Goal: Information Seeking & Learning: Compare options

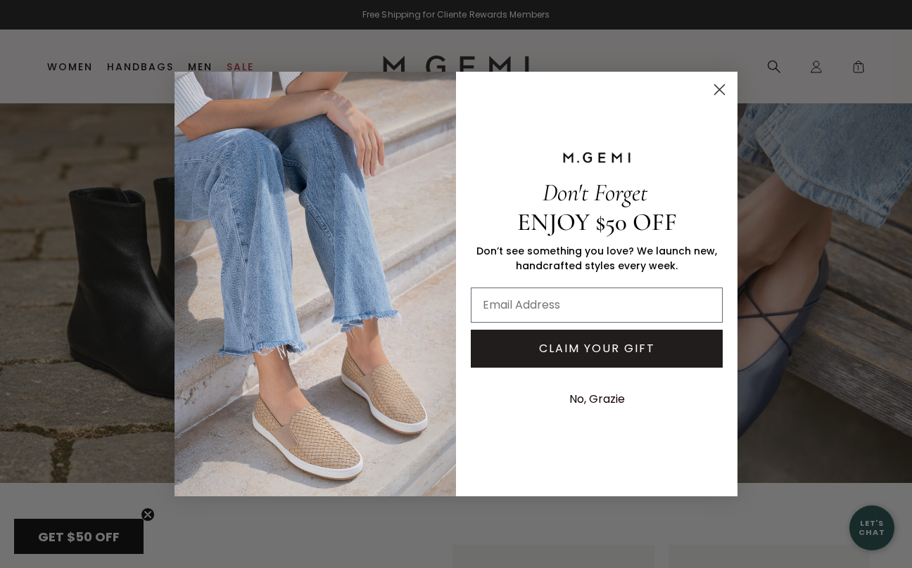
click at [716, 93] on icon "Close dialog" at bounding box center [720, 89] width 10 height 10
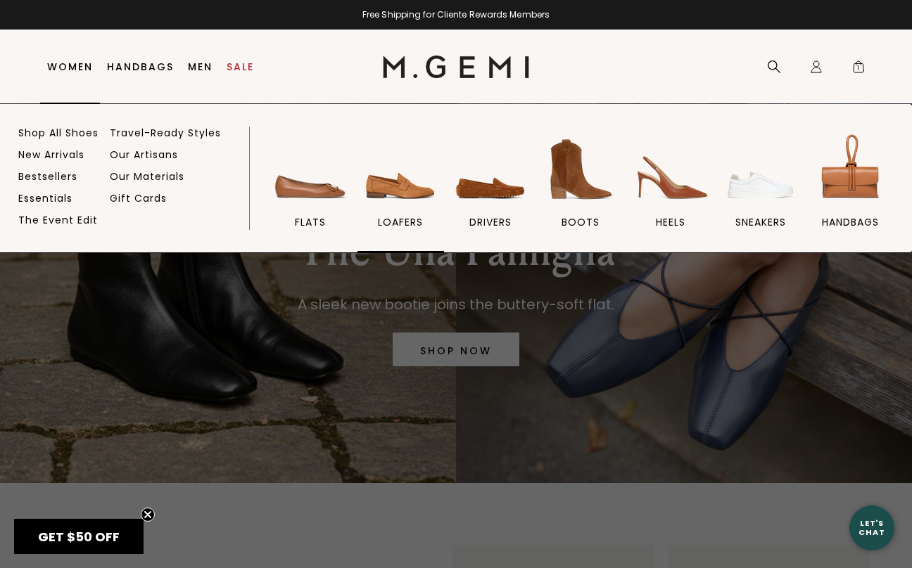
click at [399, 189] on img at bounding box center [400, 169] width 79 height 79
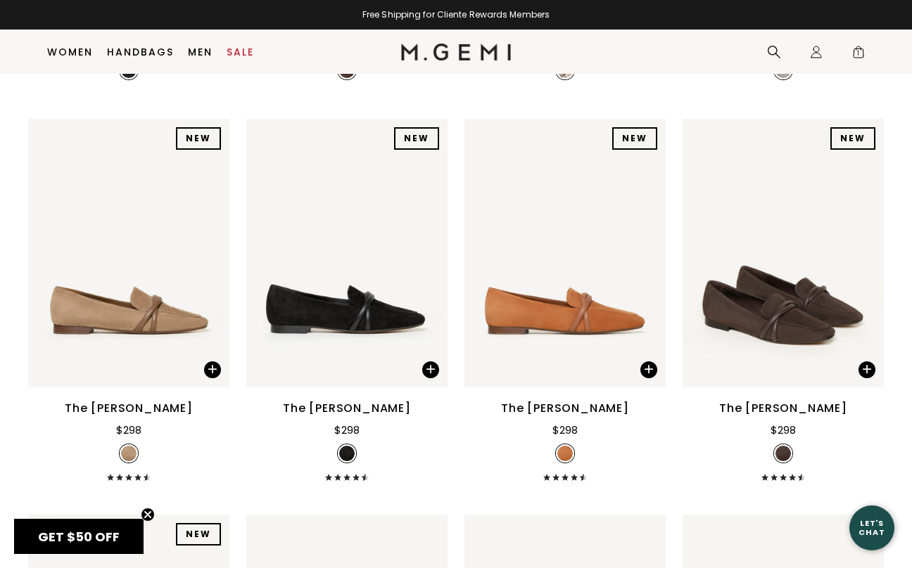
scroll to position [590, 0]
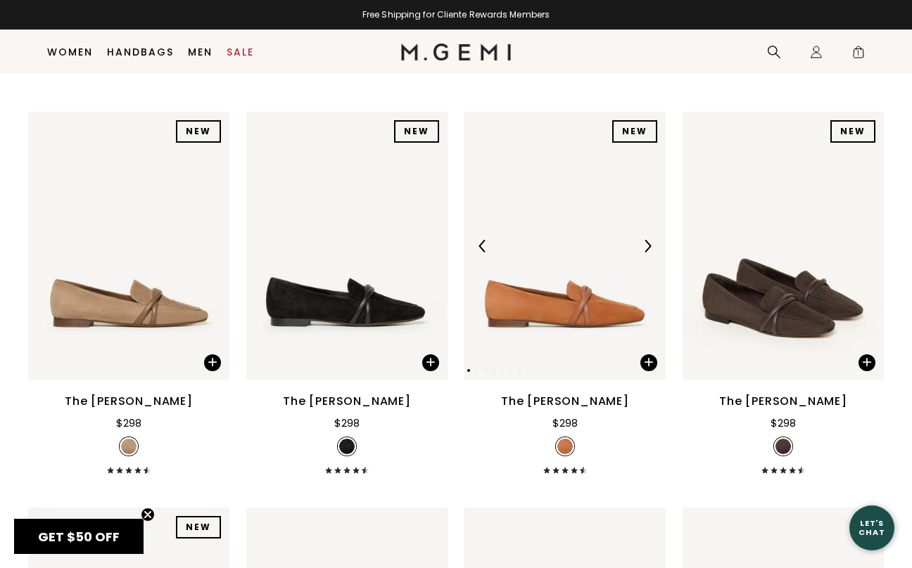
click at [552, 300] on img at bounding box center [564, 246] width 201 height 268
click at [371, 299] on img at bounding box center [346, 246] width 201 height 268
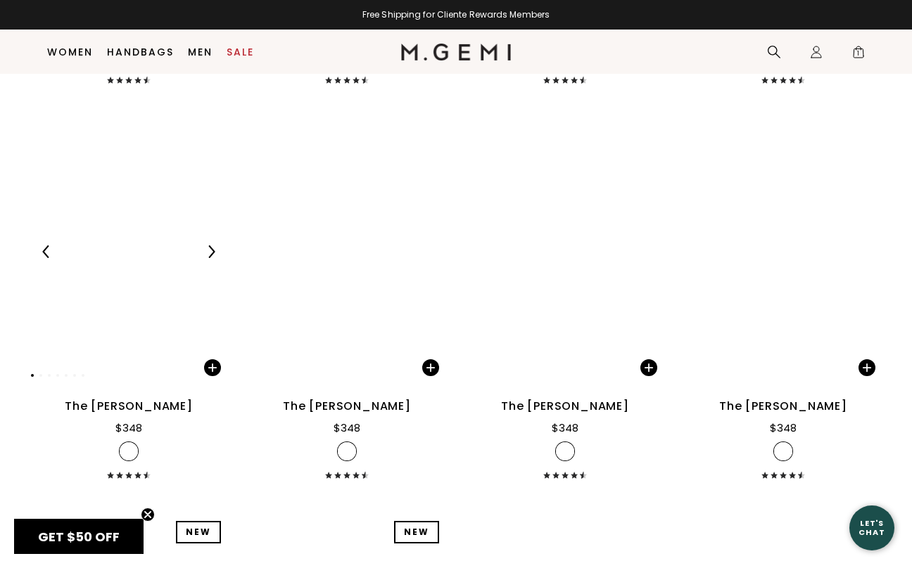
scroll to position [1377, 0]
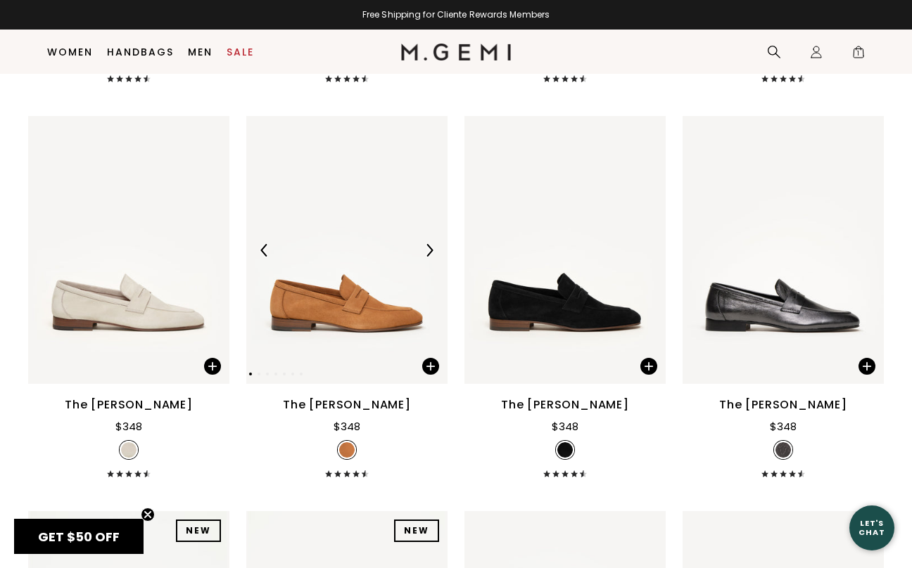
click at [341, 302] on img at bounding box center [346, 250] width 201 height 268
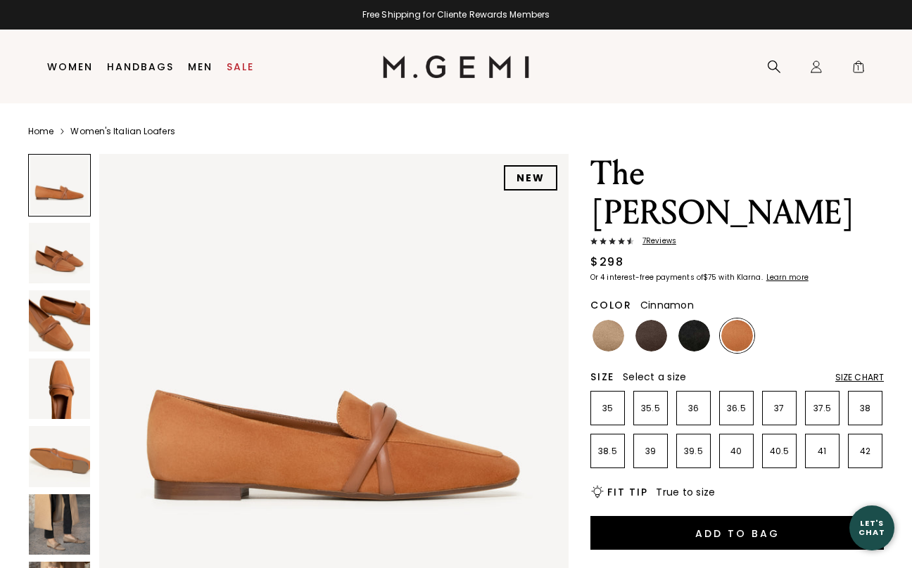
click at [58, 402] on img at bounding box center [59, 389] width 61 height 61
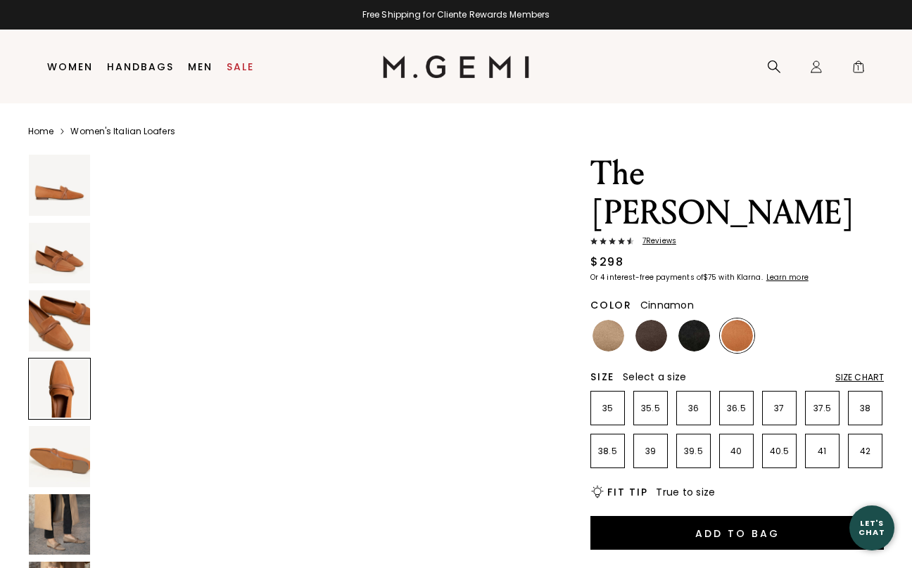
scroll to position [1451, 0]
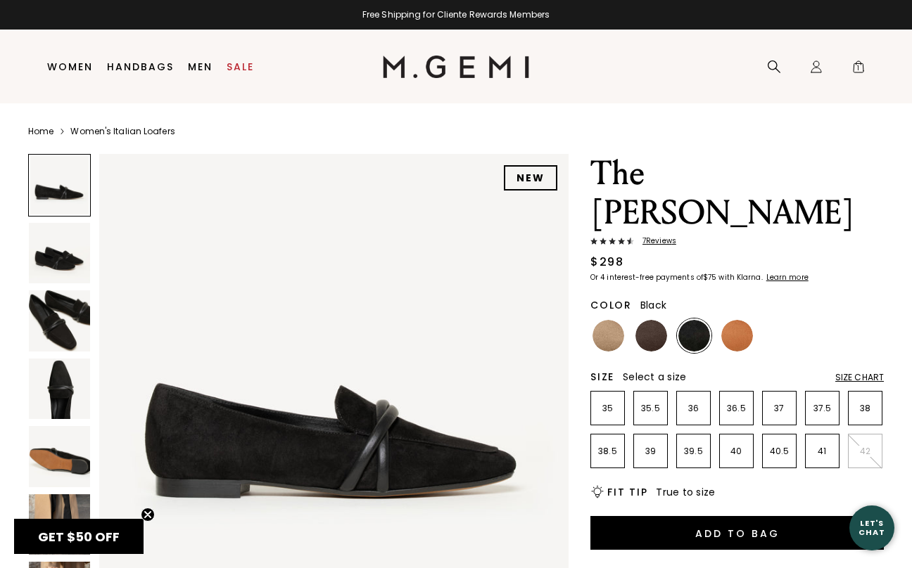
click at [58, 392] on img at bounding box center [59, 389] width 61 height 61
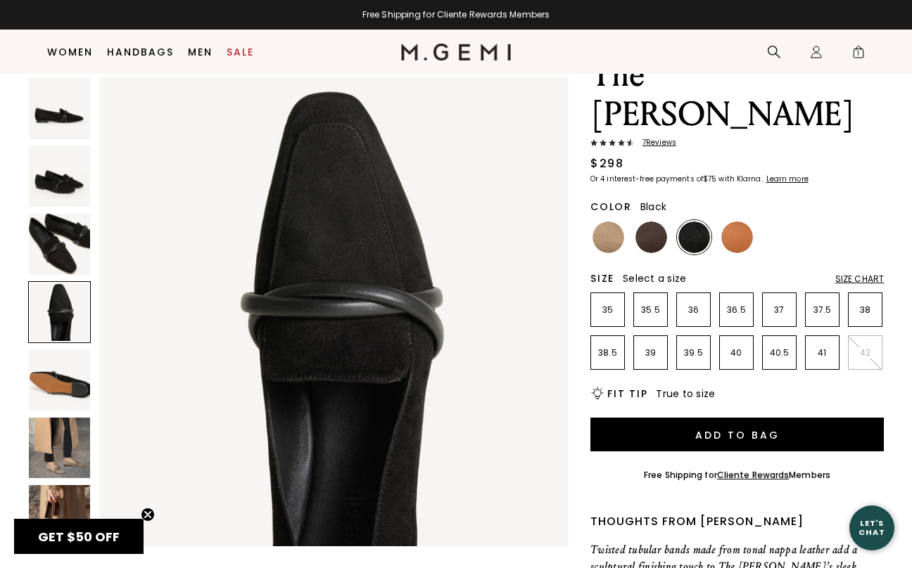
scroll to position [87, 0]
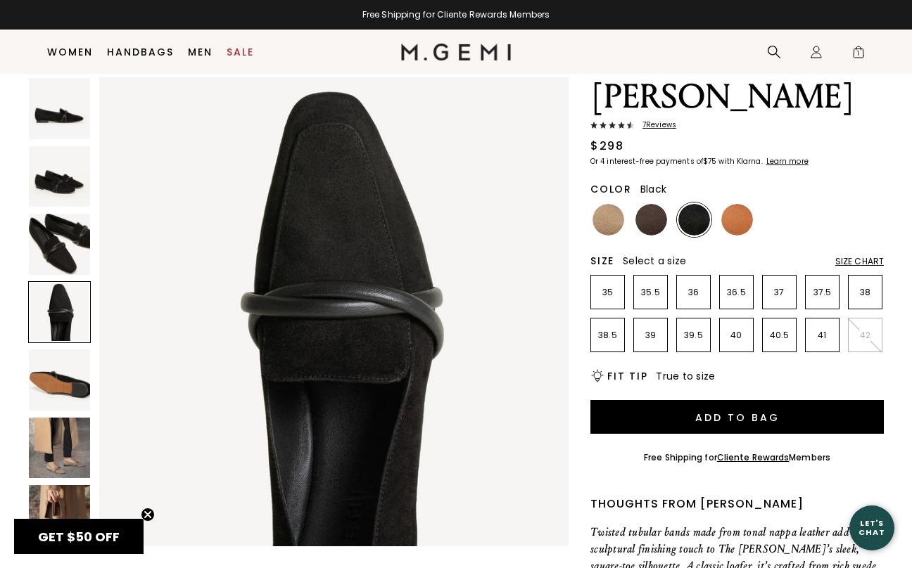
click at [67, 456] on img at bounding box center [59, 448] width 61 height 61
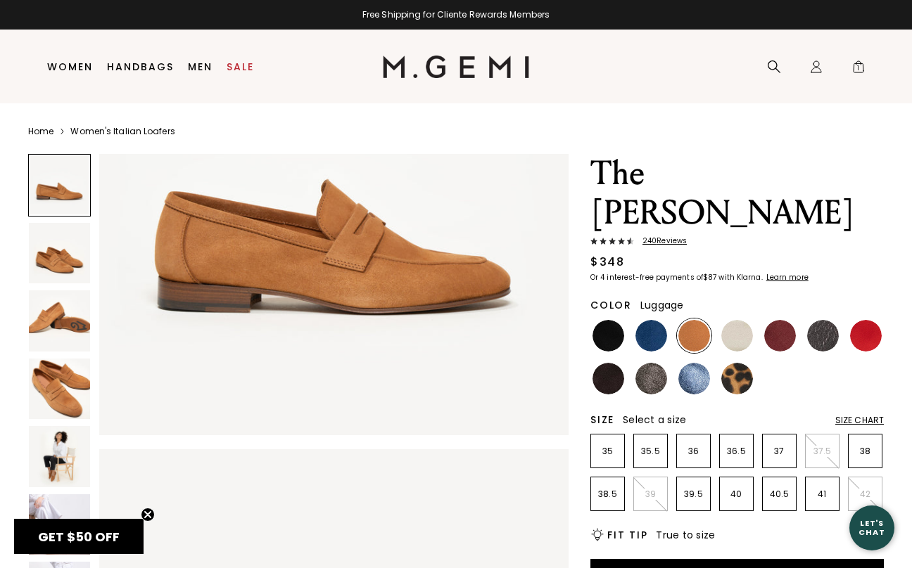
click at [64, 460] on img at bounding box center [59, 456] width 61 height 61
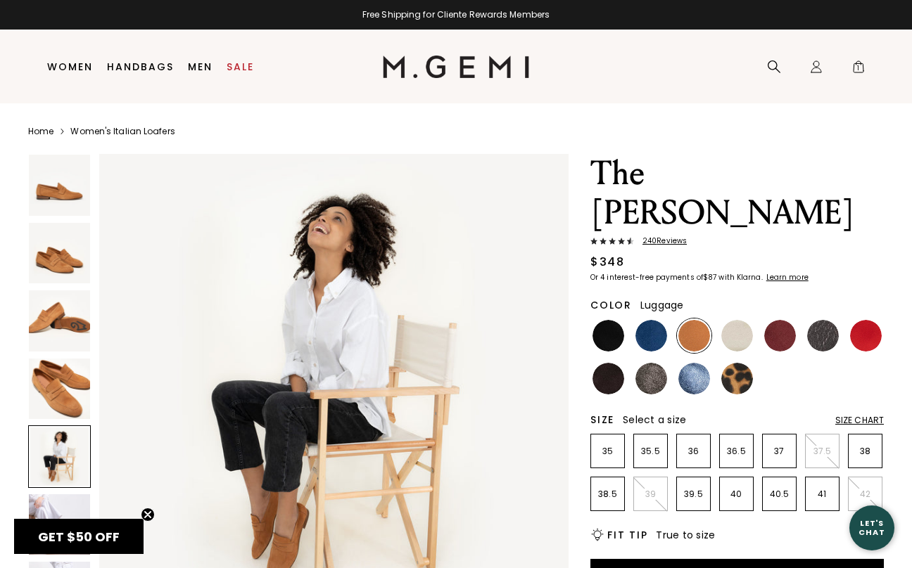
click at [65, 530] on span "GET $50 OFF" at bounding box center [78, 536] width 129 height 35
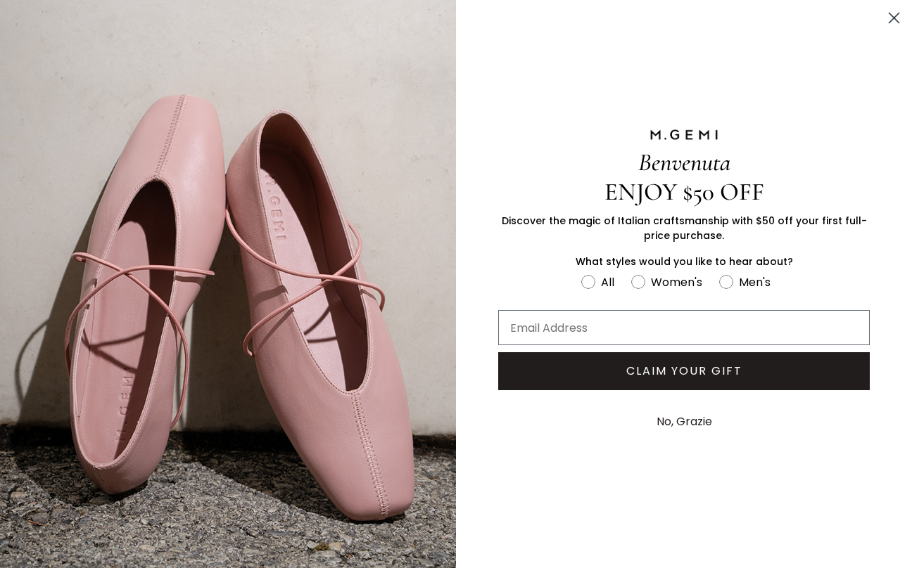
click at [897, 10] on circle "Close dialog" at bounding box center [893, 17] width 23 height 23
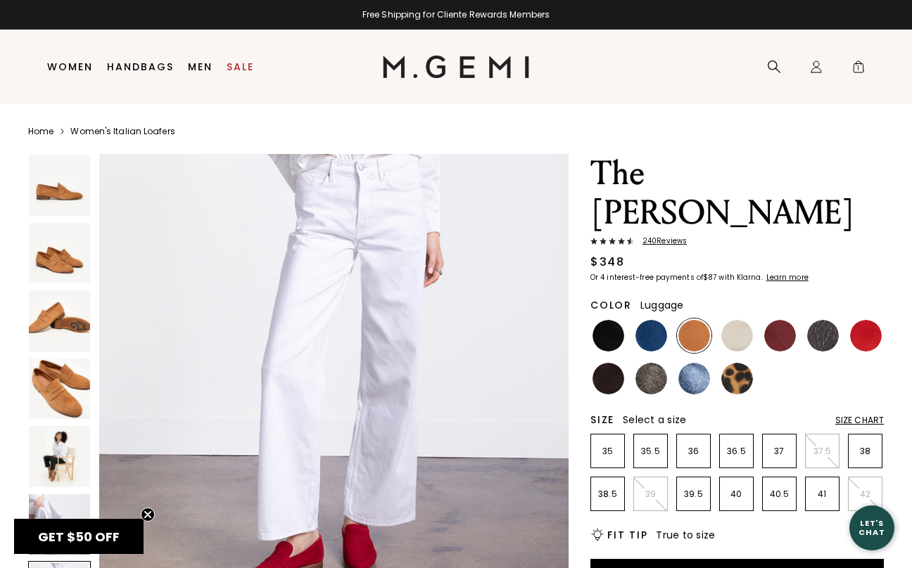
scroll to position [2916, 0]
click at [77, 390] on img at bounding box center [59, 389] width 61 height 61
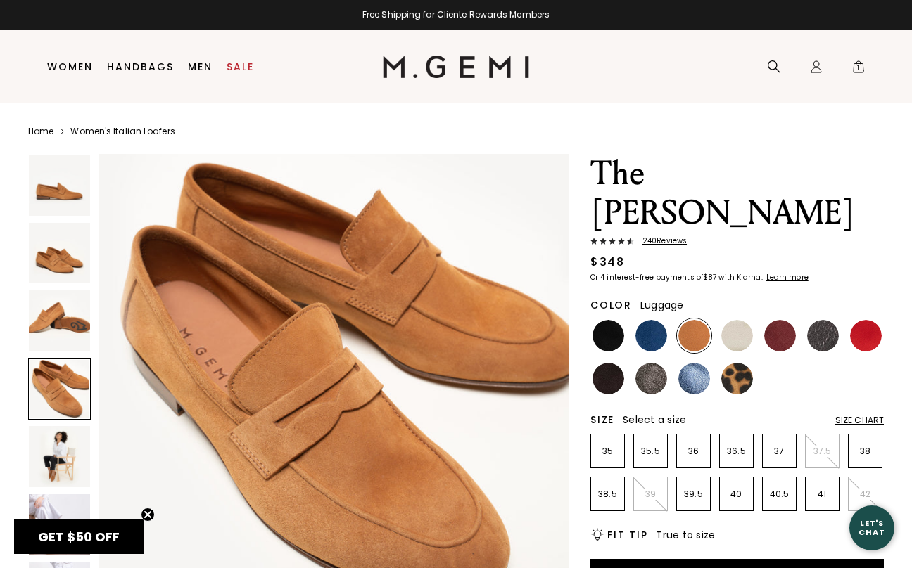
scroll to position [1451, 0]
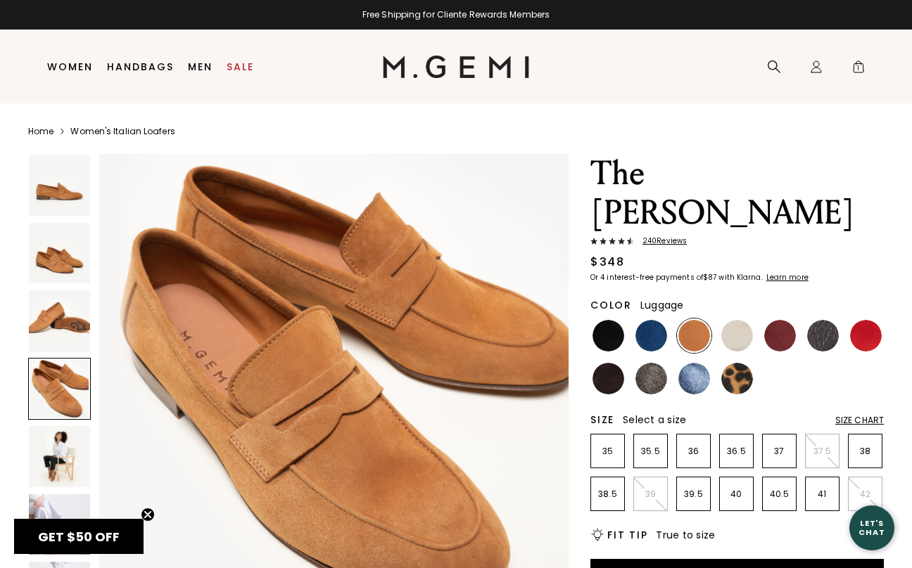
click at [65, 458] on img at bounding box center [59, 456] width 61 height 61
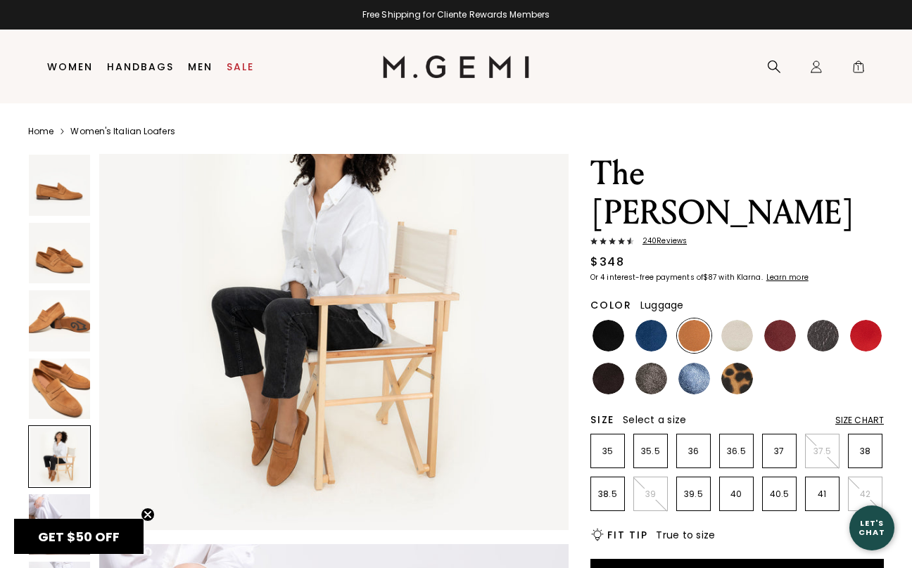
scroll to position [2054, 0]
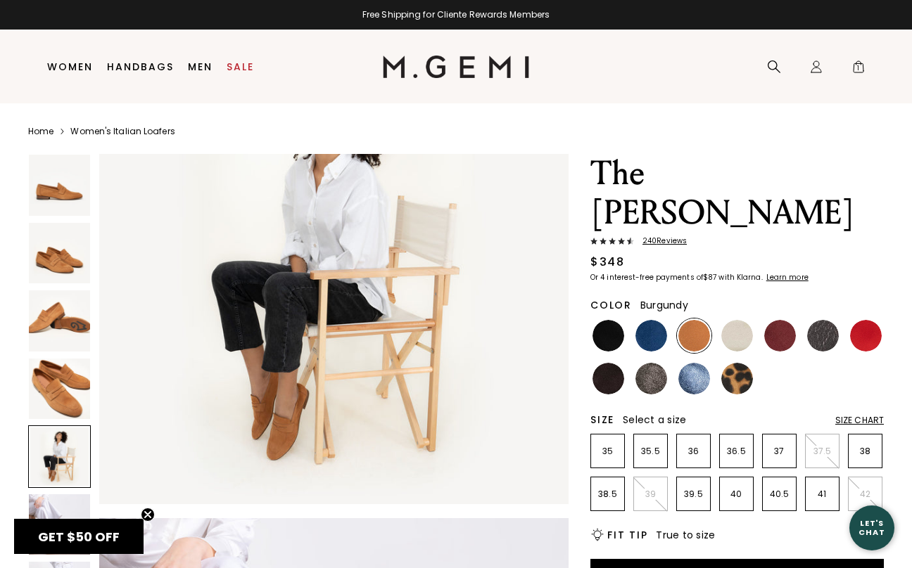
click at [786, 320] on img at bounding box center [780, 336] width 32 height 32
